Goal: Information Seeking & Learning: Compare options

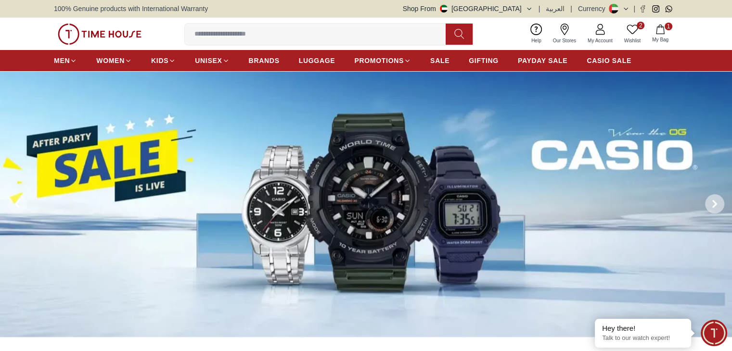
click at [714, 197] on span at bounding box center [714, 203] width 19 height 19
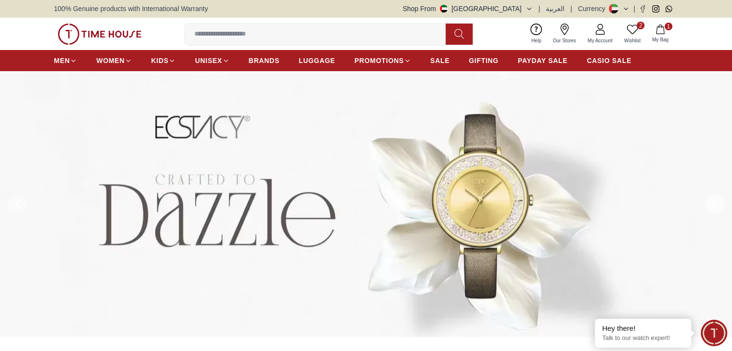
click at [714, 197] on span at bounding box center [714, 203] width 19 height 19
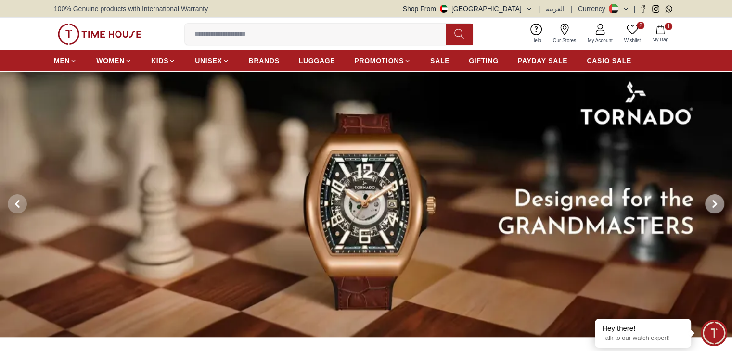
click at [714, 197] on span at bounding box center [714, 203] width 19 height 19
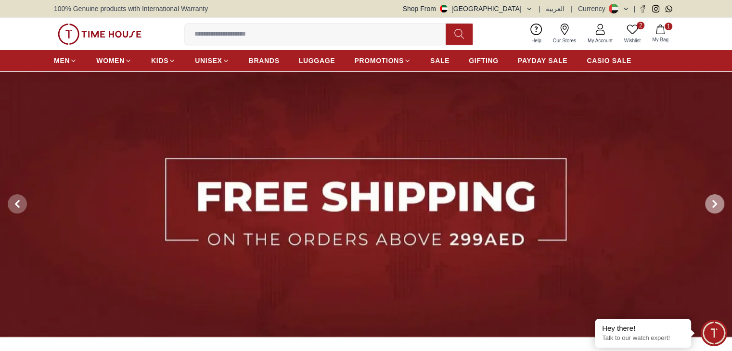
click at [714, 196] on span at bounding box center [714, 203] width 19 height 19
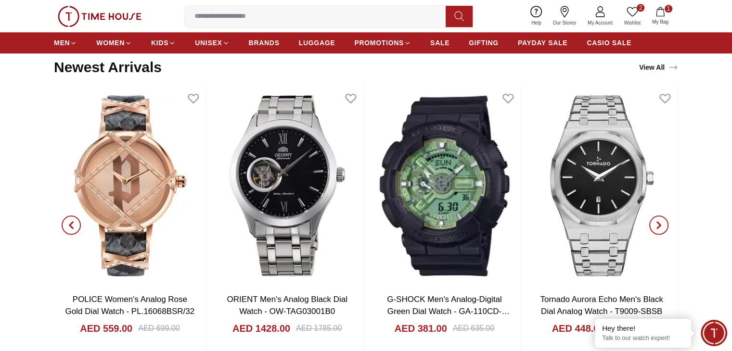
scroll to position [1059, 0]
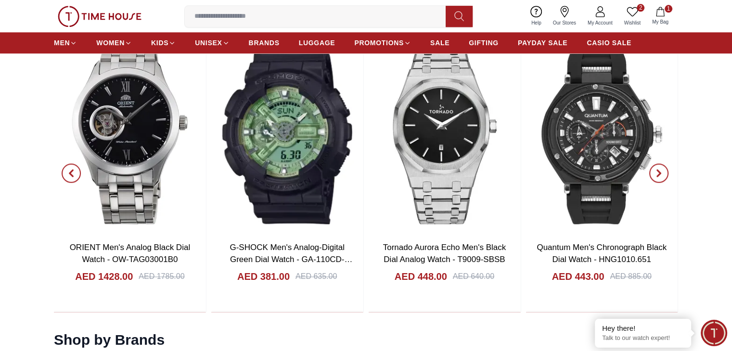
click at [67, 174] on icon "button" at bounding box center [71, 173] width 8 height 8
click at [665, 172] on span "button" at bounding box center [658, 173] width 19 height 19
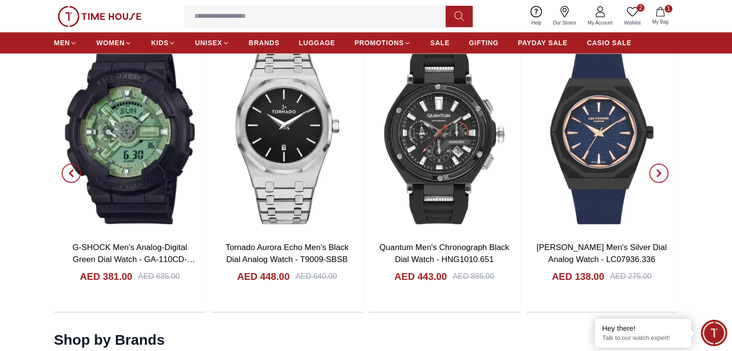
click at [665, 172] on span "button" at bounding box center [658, 173] width 19 height 19
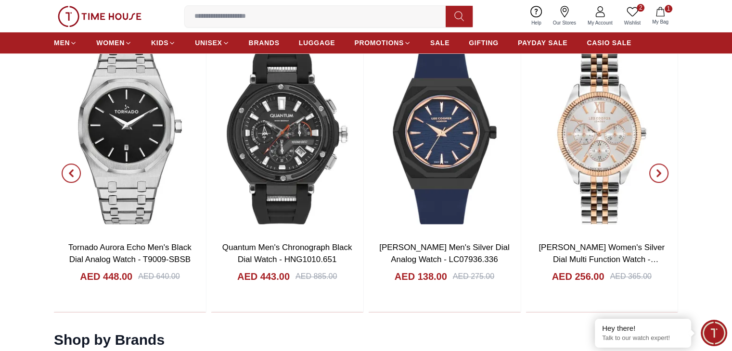
click at [665, 172] on span "button" at bounding box center [658, 173] width 19 height 19
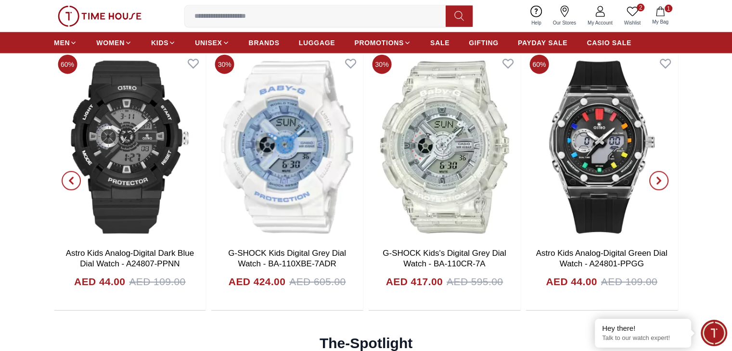
scroll to position [2262, 0]
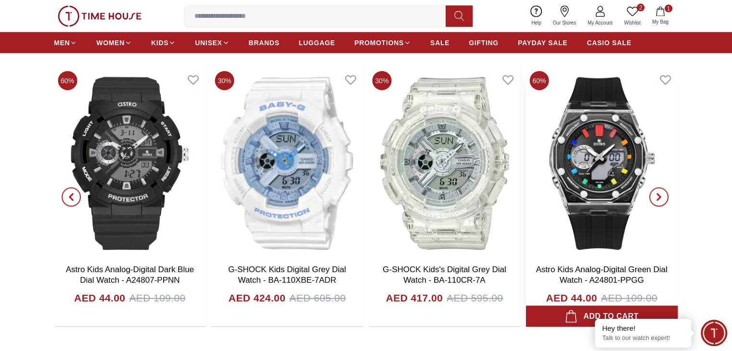
click at [595, 189] on img at bounding box center [602, 163] width 152 height 193
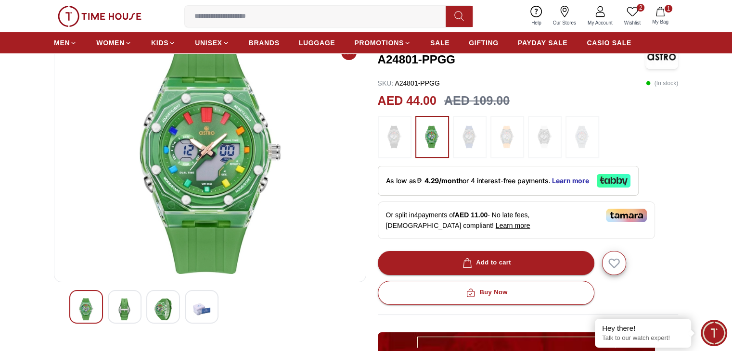
scroll to position [48, 0]
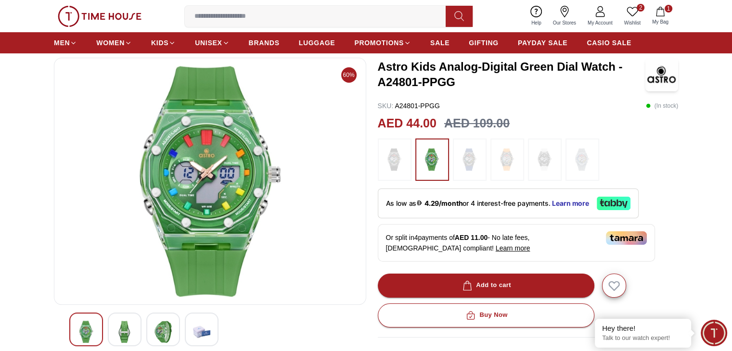
click at [468, 154] on img at bounding box center [470, 159] width 24 height 33
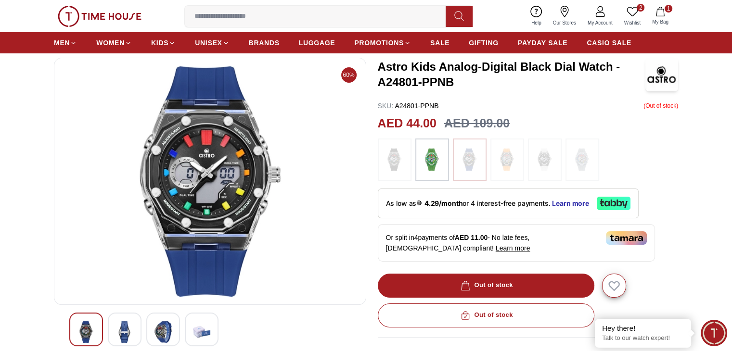
click at [498, 157] on img at bounding box center [507, 159] width 24 height 33
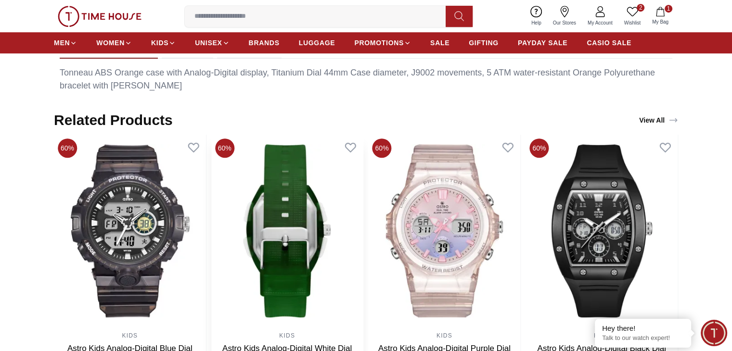
scroll to position [578, 0]
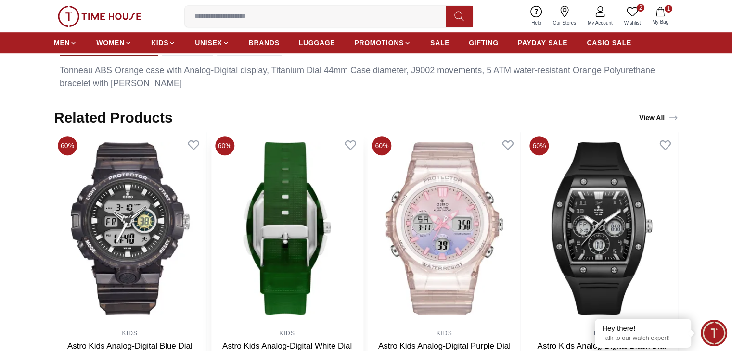
click at [363, 212] on img at bounding box center [287, 228] width 152 height 193
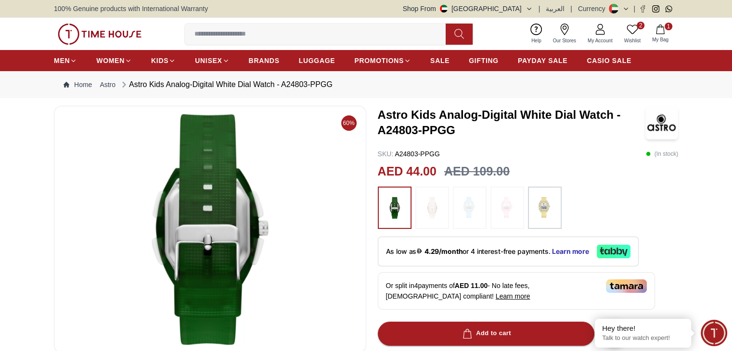
click at [428, 207] on img at bounding box center [432, 208] width 24 height 33
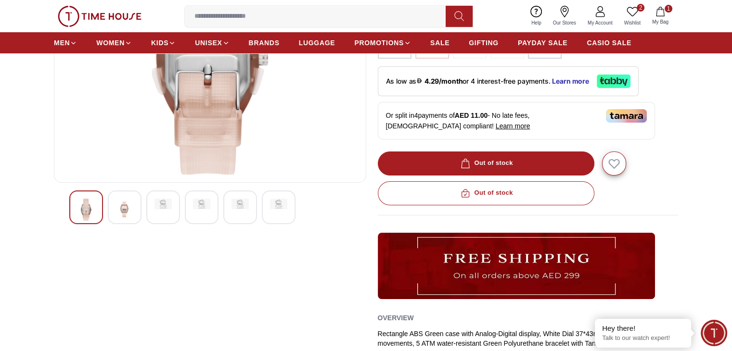
scroll to position [193, 0]
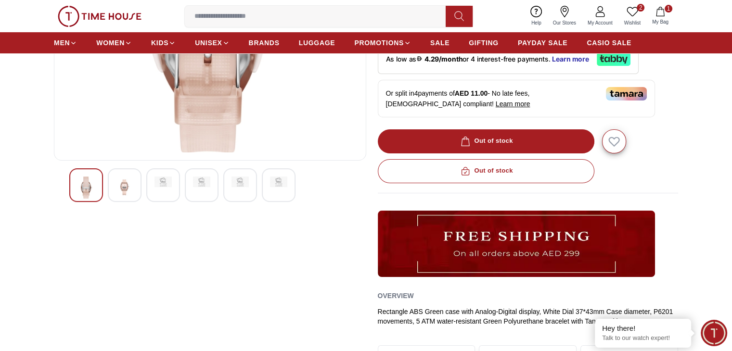
click at [135, 188] on div at bounding box center [125, 185] width 34 height 34
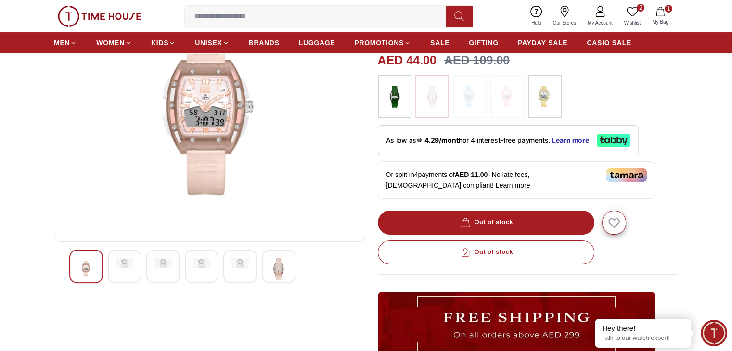
scroll to position [96, 0]
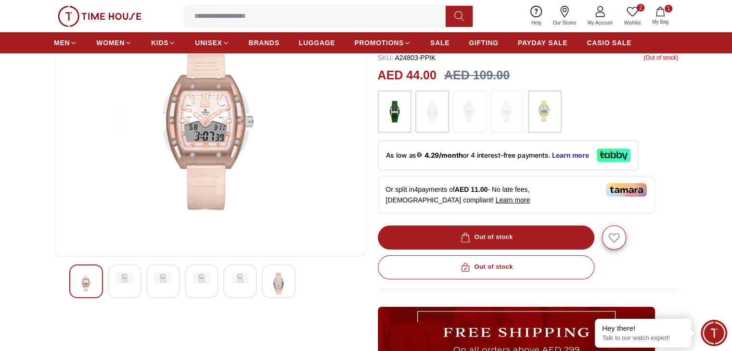
click at [282, 284] on img at bounding box center [278, 284] width 17 height 22
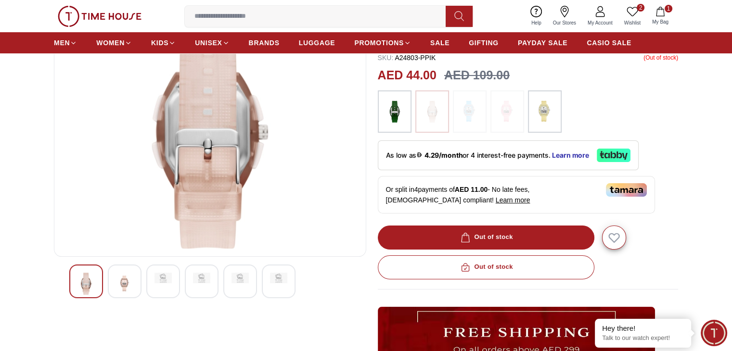
click at [220, 281] on div at bounding box center [210, 282] width 282 height 34
click at [186, 287] on div at bounding box center [202, 282] width 34 height 34
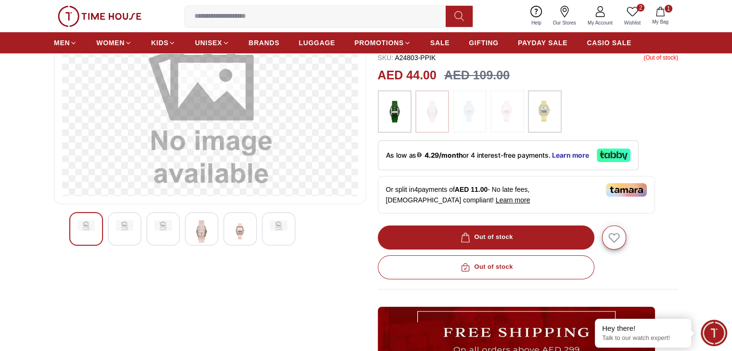
click at [157, 220] on img at bounding box center [163, 225] width 17 height 11
click at [222, 226] on div at bounding box center [210, 229] width 282 height 34
click at [192, 232] on div at bounding box center [202, 229] width 34 height 34
click at [190, 233] on div at bounding box center [202, 229] width 34 height 34
click at [152, 238] on div at bounding box center [163, 229] width 34 height 34
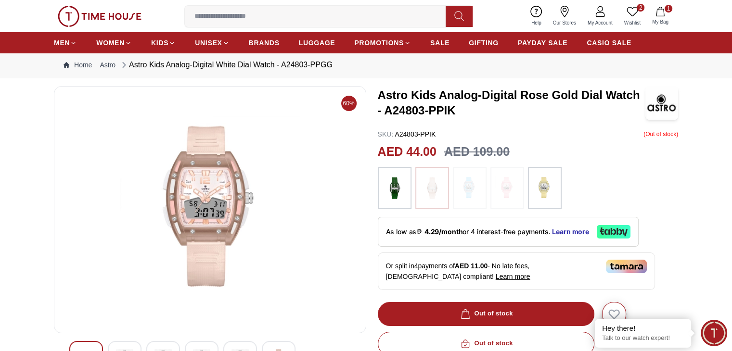
scroll to position [0, 0]
